Goal: Information Seeking & Learning: Learn about a topic

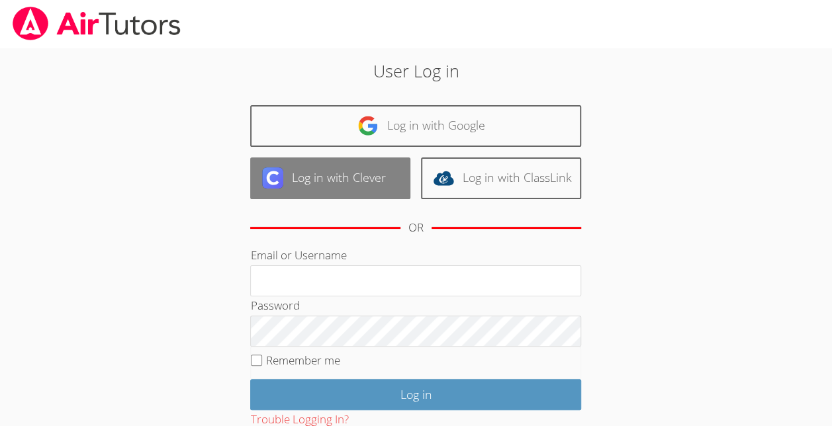
click at [380, 184] on link "Log in with Clever" at bounding box center [330, 178] width 160 height 42
click at [384, 178] on link "Log in with Clever" at bounding box center [330, 178] width 160 height 42
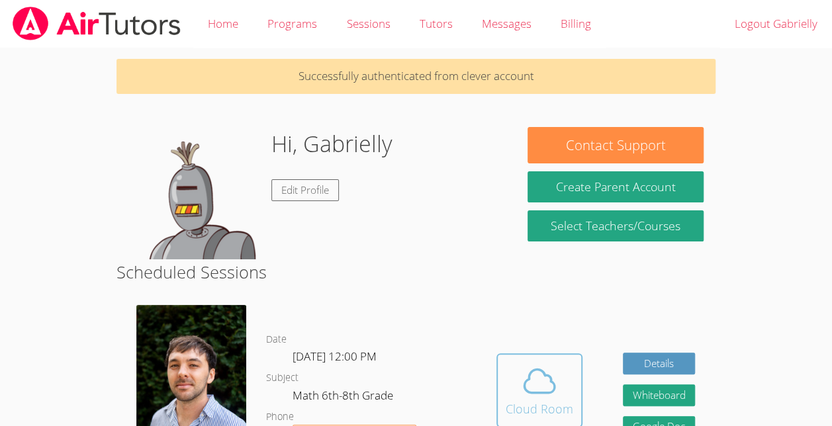
click at [536, 418] on div "Cloud Room" at bounding box center [538, 409] width 67 height 19
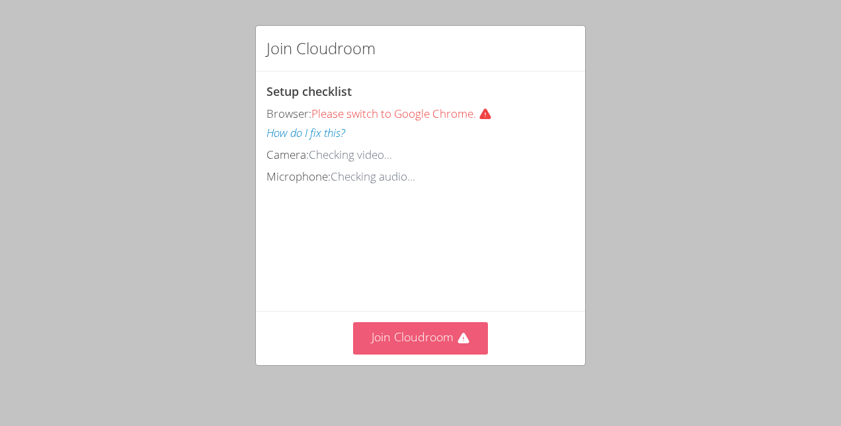
click at [443, 327] on button "Join Cloudroom" at bounding box center [421, 338] width 136 height 32
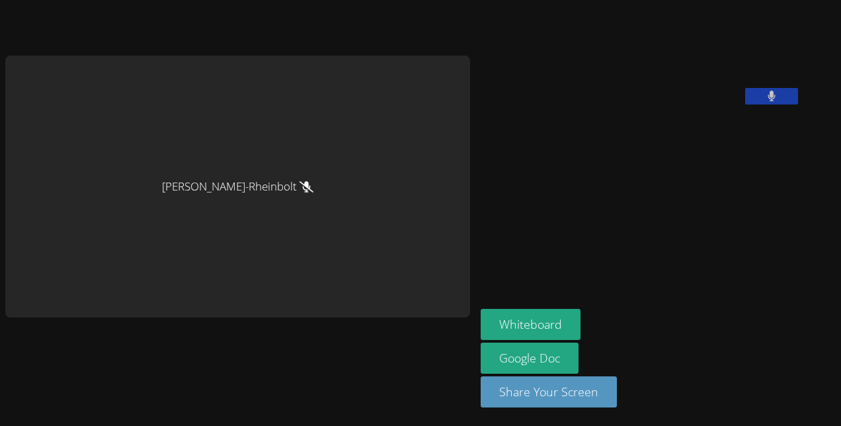
click at [746, 105] on button at bounding box center [772, 96] width 53 height 17
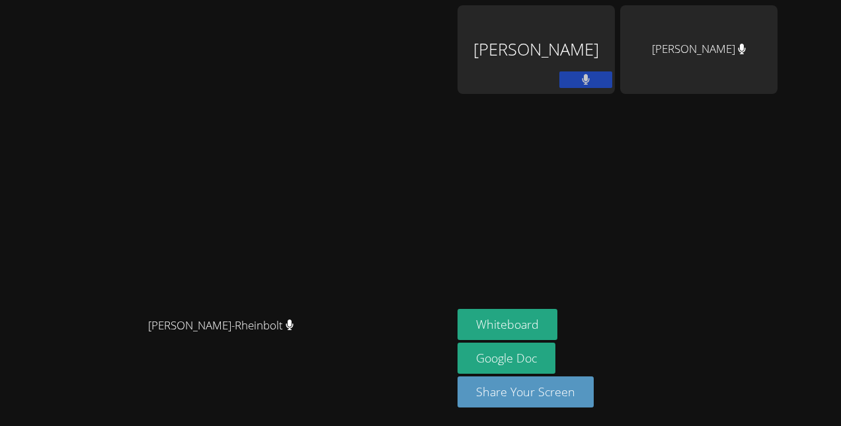
click at [597, 63] on div "[PERSON_NAME]" at bounding box center [536, 49] width 157 height 89
click at [613, 75] on button at bounding box center [586, 79] width 53 height 17
click at [593, 77] on icon at bounding box center [586, 79] width 14 height 11
click at [613, 75] on button at bounding box center [586, 79] width 53 height 17
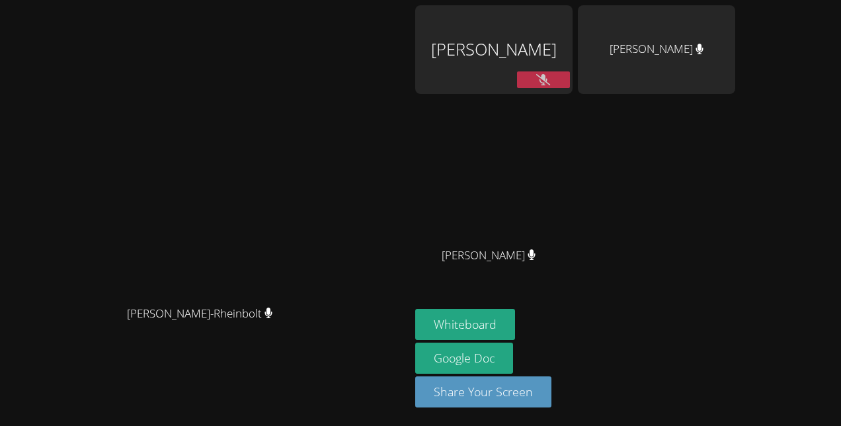
click at [570, 71] on button at bounding box center [543, 79] width 53 height 17
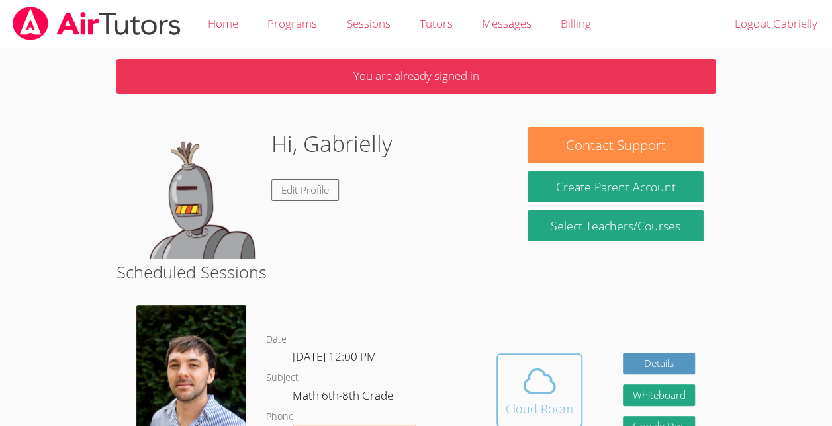
click at [542, 400] on icon at bounding box center [539, 381] width 37 height 37
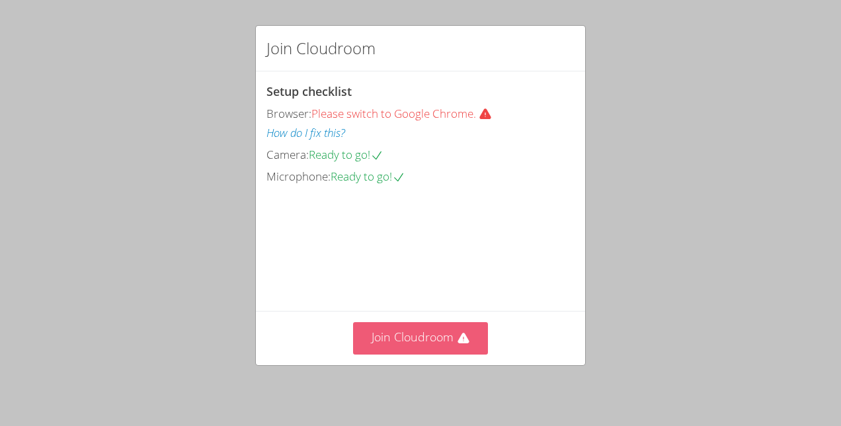
click at [450, 349] on button "Join Cloudroom" at bounding box center [421, 338] width 136 height 32
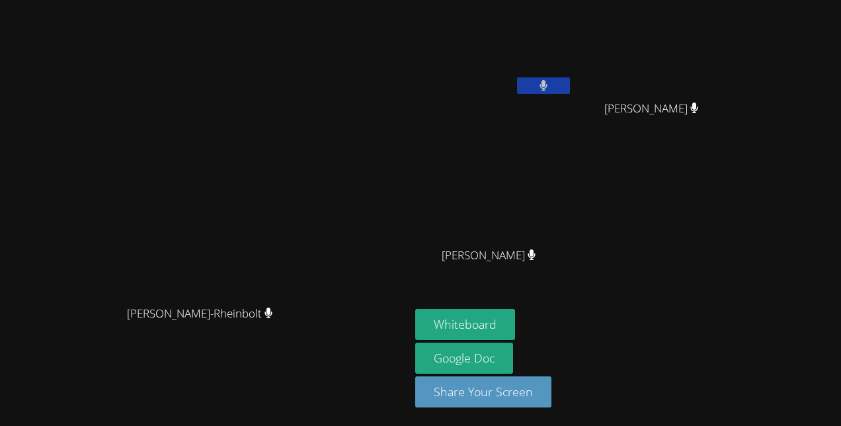
click at [548, 83] on icon at bounding box center [544, 85] width 9 height 11
click at [550, 89] on icon at bounding box center [543, 85] width 14 height 11
click at [570, 91] on button at bounding box center [543, 85] width 53 height 17
click at [570, 93] on button at bounding box center [543, 85] width 53 height 17
click at [570, 89] on button at bounding box center [543, 85] width 53 height 17
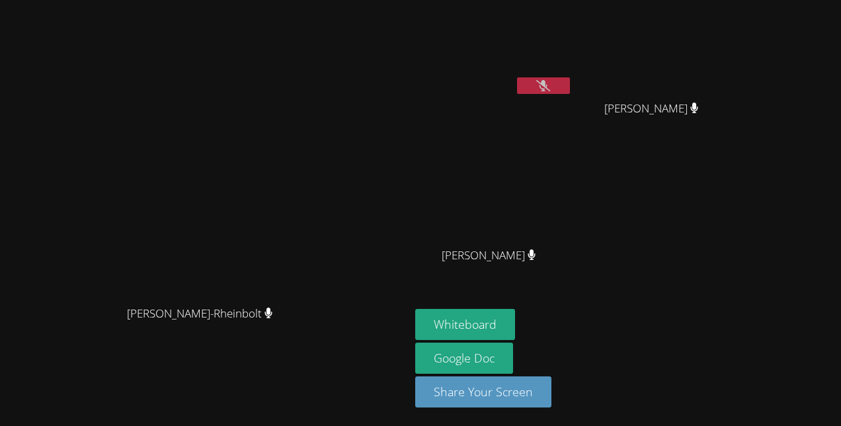
click at [550, 91] on icon at bounding box center [543, 85] width 14 height 11
click at [570, 92] on button at bounding box center [543, 85] width 53 height 17
click at [570, 87] on button at bounding box center [543, 85] width 53 height 17
click at [570, 91] on button at bounding box center [543, 85] width 53 height 17
click at [515, 322] on button "Whiteboard" at bounding box center [465, 324] width 100 height 31
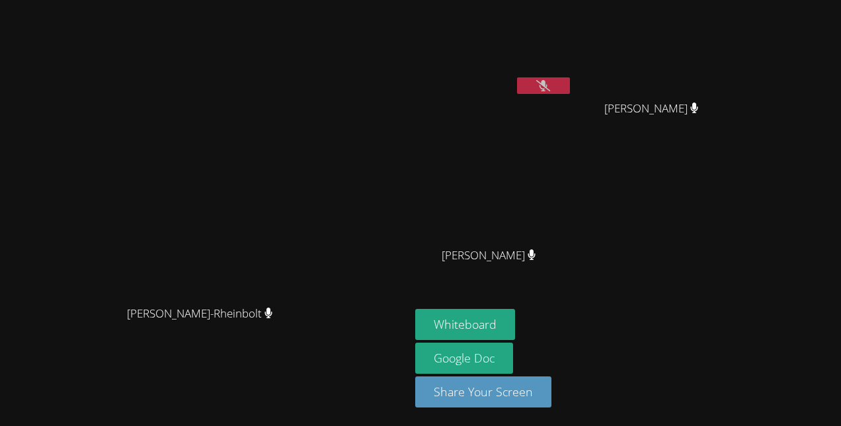
click at [573, 72] on video at bounding box center [493, 49] width 157 height 89
click at [550, 81] on icon at bounding box center [543, 85] width 14 height 11
click at [570, 83] on button at bounding box center [543, 85] width 53 height 17
click at [570, 91] on button at bounding box center [543, 85] width 53 height 17
click at [570, 78] on button at bounding box center [543, 85] width 53 height 17
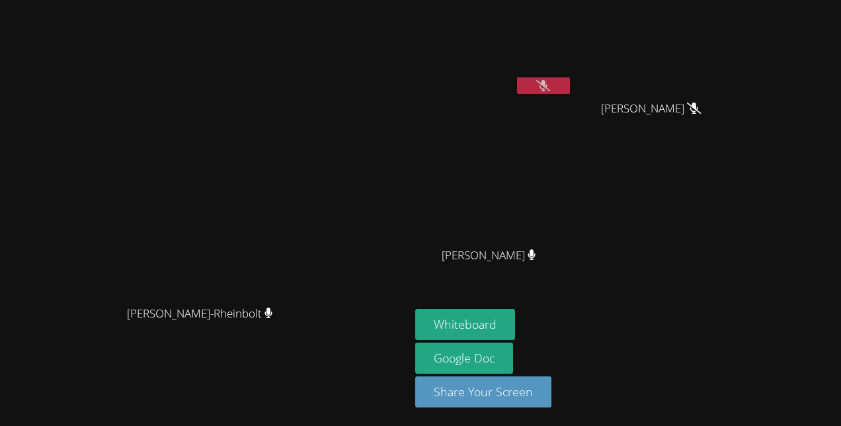
click at [550, 84] on icon at bounding box center [543, 85] width 14 height 11
click at [548, 89] on icon at bounding box center [544, 85] width 8 height 11
click at [570, 79] on button at bounding box center [543, 85] width 53 height 17
drag, startPoint x: 398, startPoint y: 101, endPoint x: 265, endPoint y: 101, distance: 133.0
click at [265, 101] on video at bounding box center [205, 186] width 198 height 225
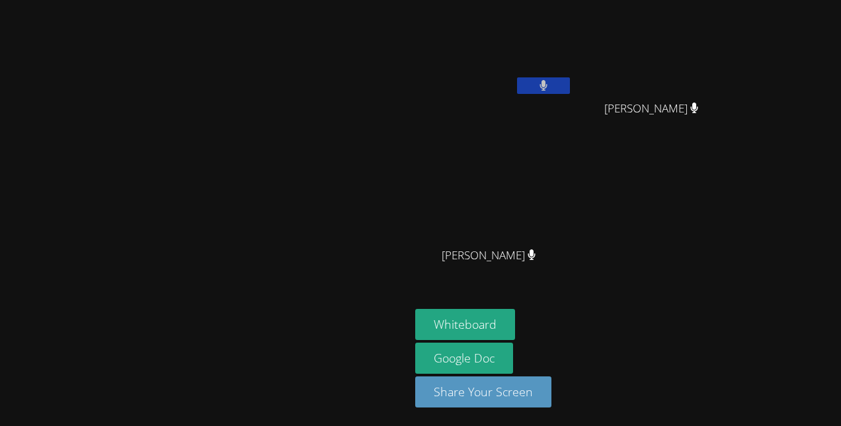
click at [304, 163] on video at bounding box center [205, 186] width 198 height 225
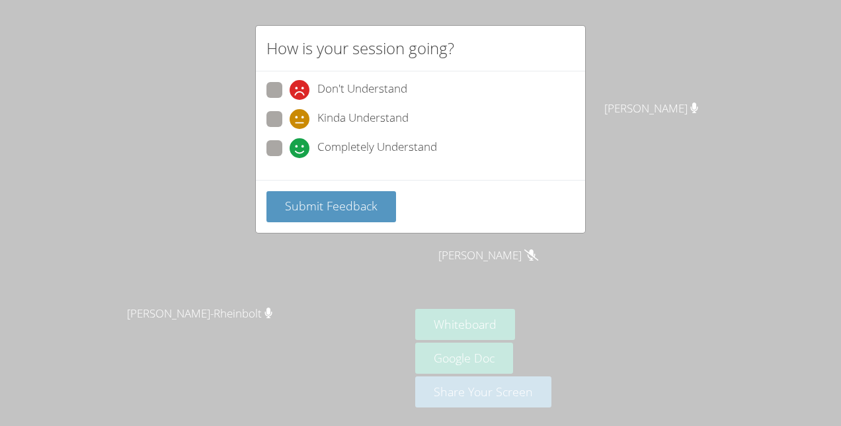
click at [312, 146] on div "Completely Understand" at bounding box center [364, 148] width 148 height 20
click at [301, 146] on input "Completely Understand" at bounding box center [295, 145] width 11 height 11
radio input "true"
click at [329, 202] on span "Submit Feedback" at bounding box center [331, 206] width 93 height 16
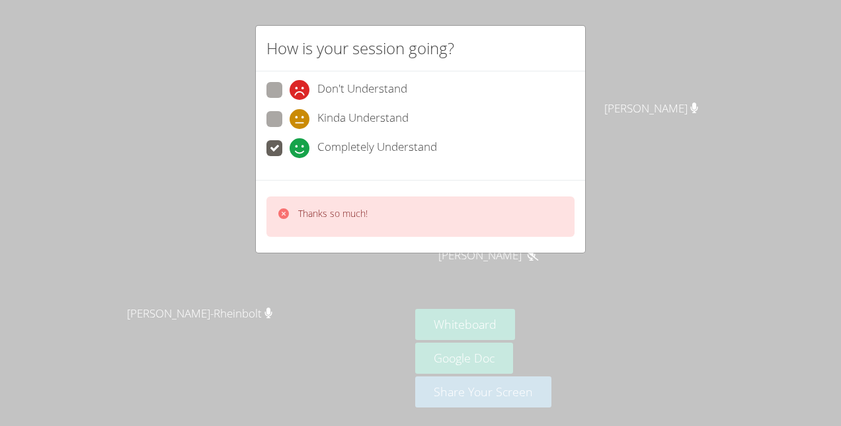
click at [357, 207] on p "Thanks so much!" at bounding box center [332, 213] width 69 height 13
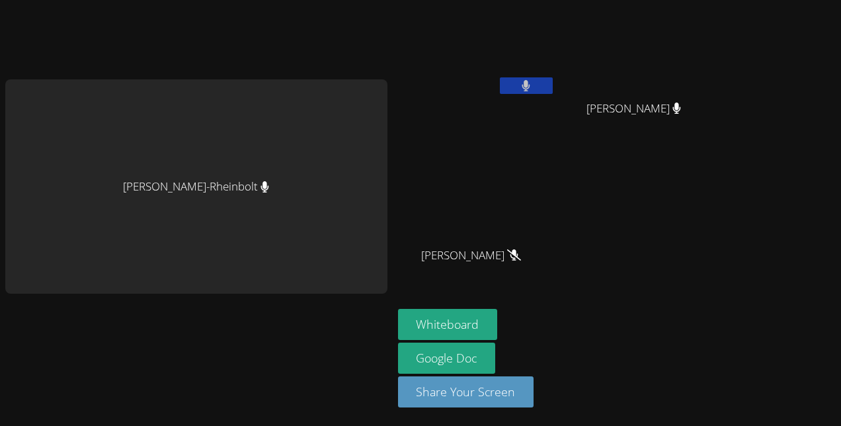
click at [610, 84] on video at bounding box center [639, 49] width 157 height 89
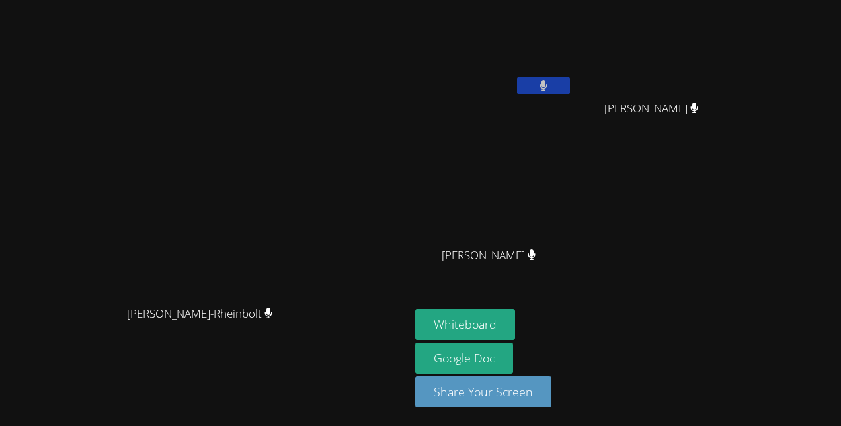
click at [570, 79] on button at bounding box center [543, 85] width 53 height 17
click at [570, 86] on button at bounding box center [543, 85] width 53 height 17
